Goal: Task Accomplishment & Management: Manage account settings

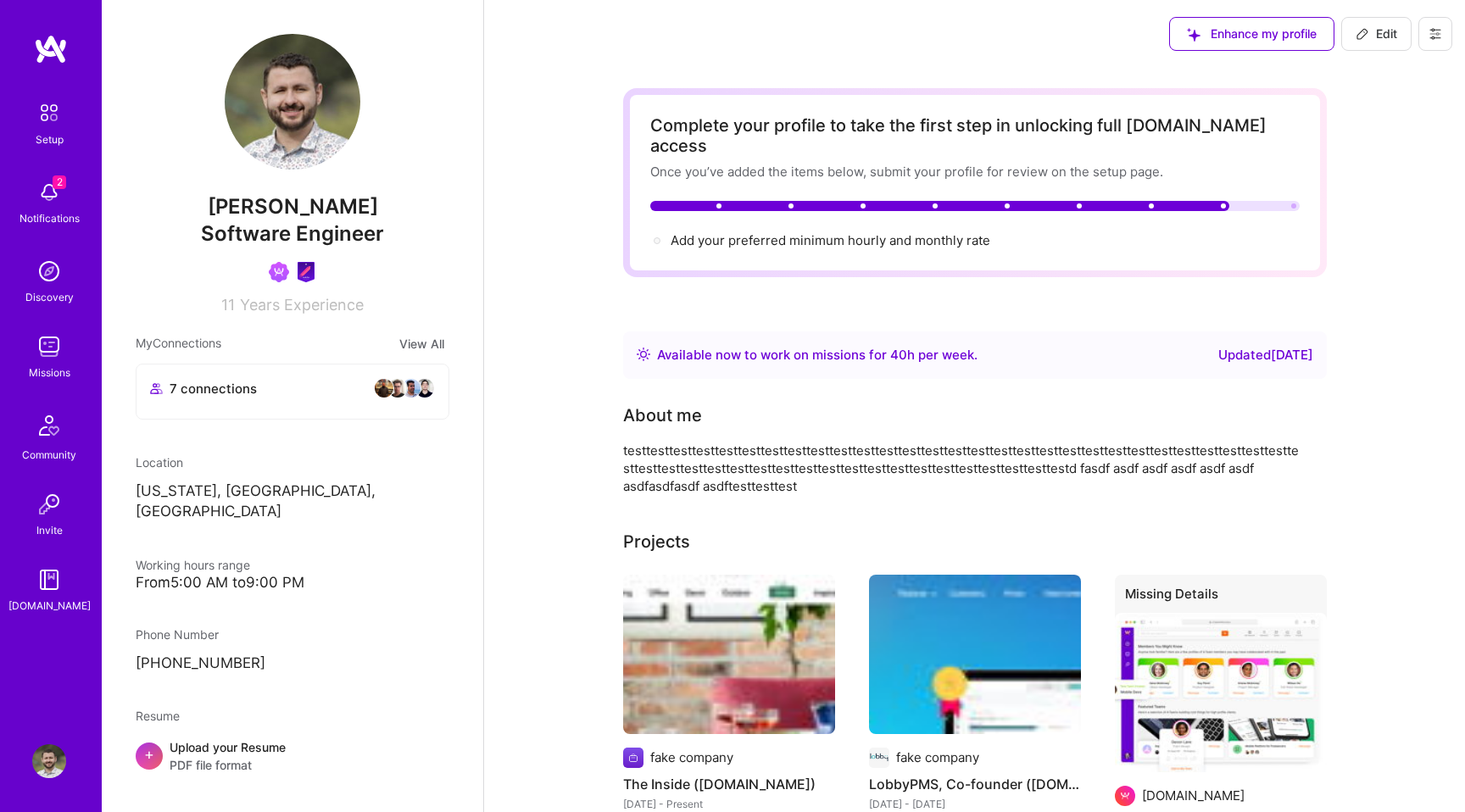
click at [1436, 32] on icon at bounding box center [1436, 34] width 14 height 14
click at [1390, 65] on button "Settings" at bounding box center [1389, 73] width 127 height 44
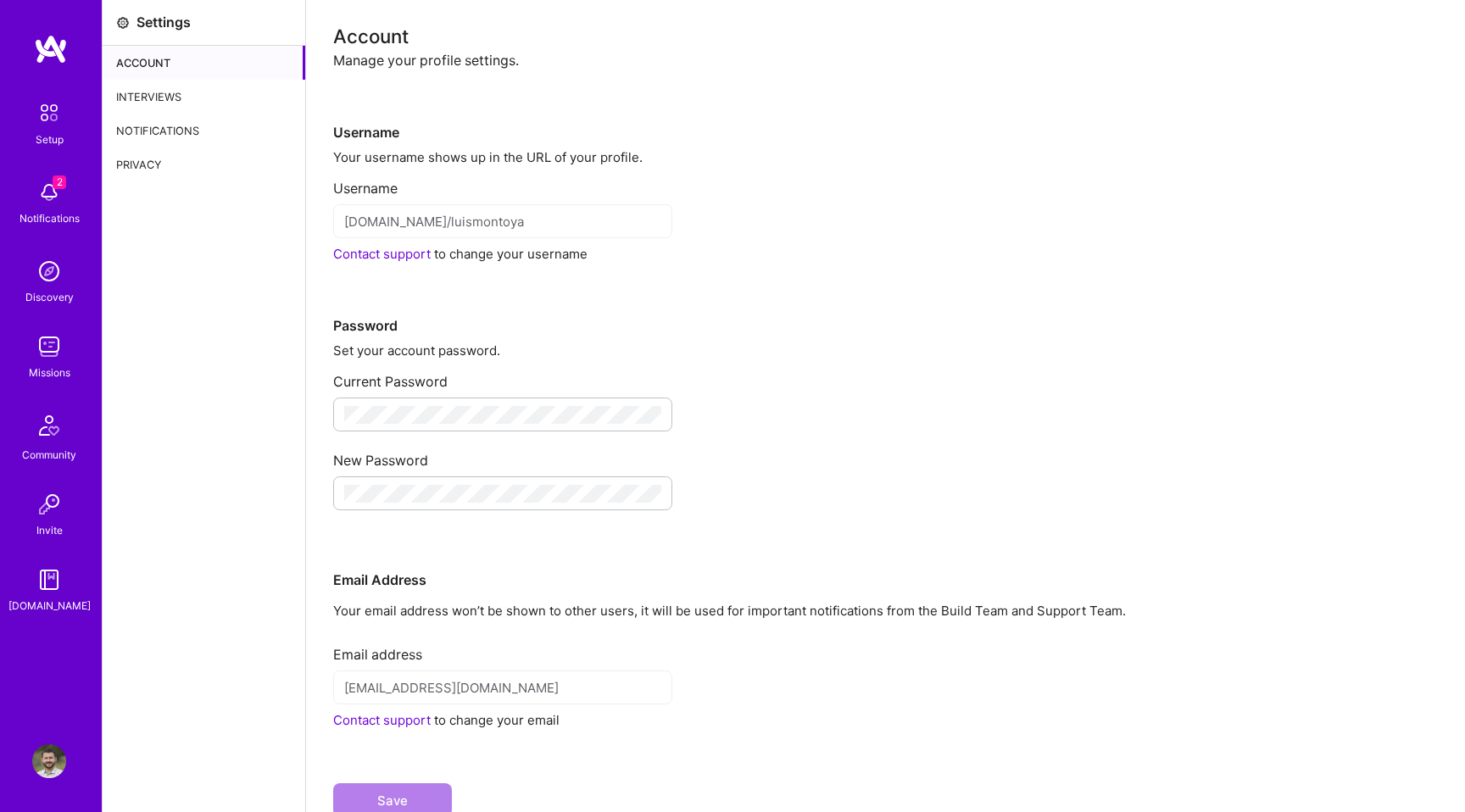
click at [153, 85] on div "Interviews" at bounding box center [203, 97] width 203 height 34
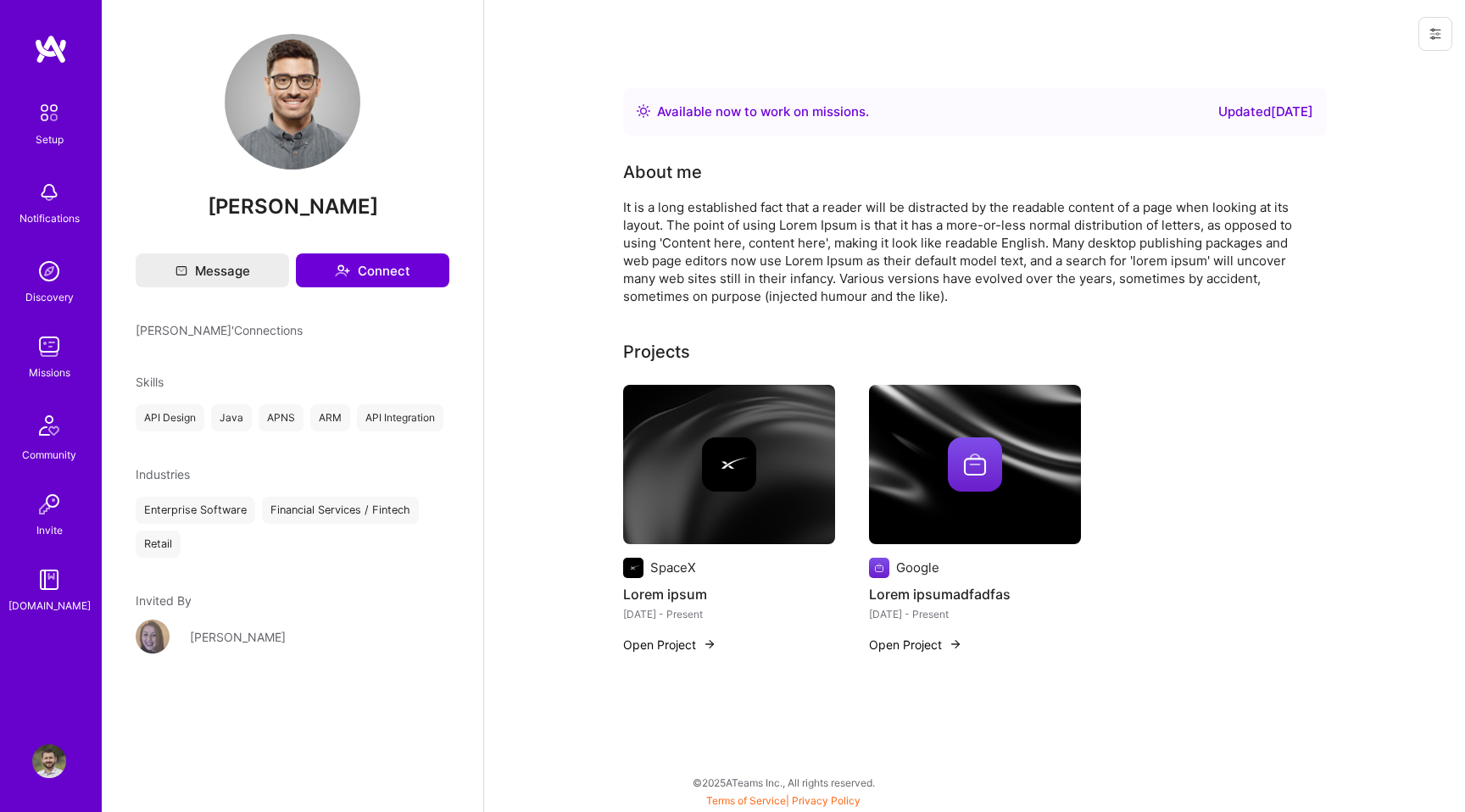
click at [1446, 54] on div at bounding box center [1432, 33] width 66 height 68
click at [1445, 44] on button at bounding box center [1436, 34] width 34 height 34
click at [1388, 73] on button "Login as [PERSON_NAME]" at bounding box center [1362, 73] width 179 height 44
